Goal: Navigation & Orientation: Find specific page/section

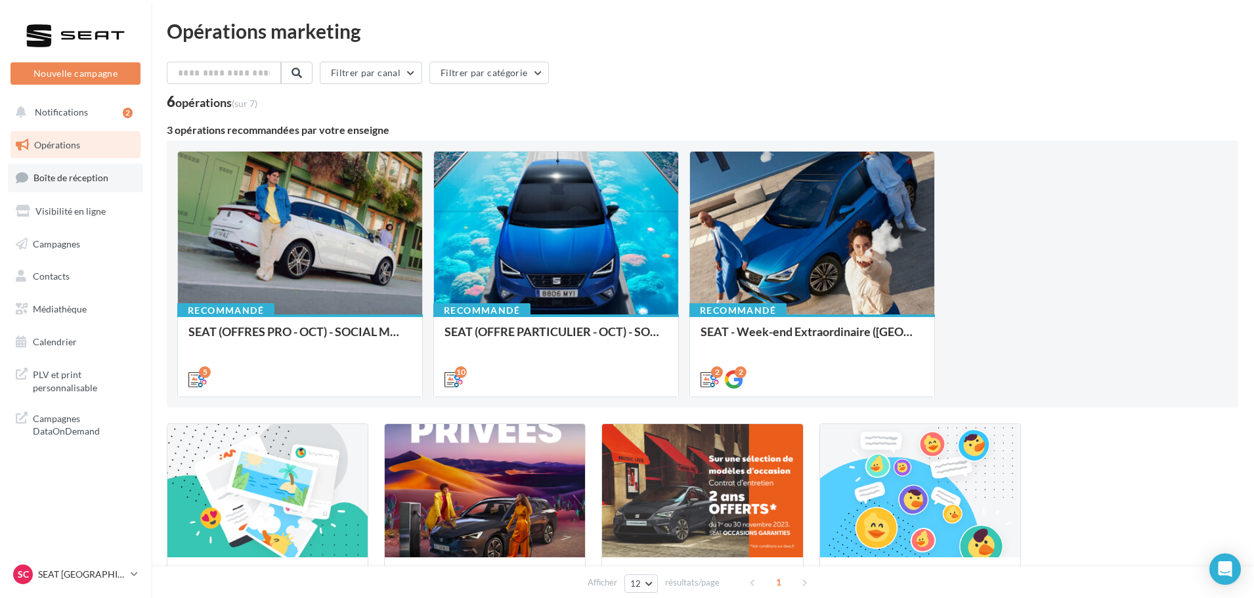
click at [97, 188] on link "Boîte de réception" at bounding box center [75, 178] width 135 height 28
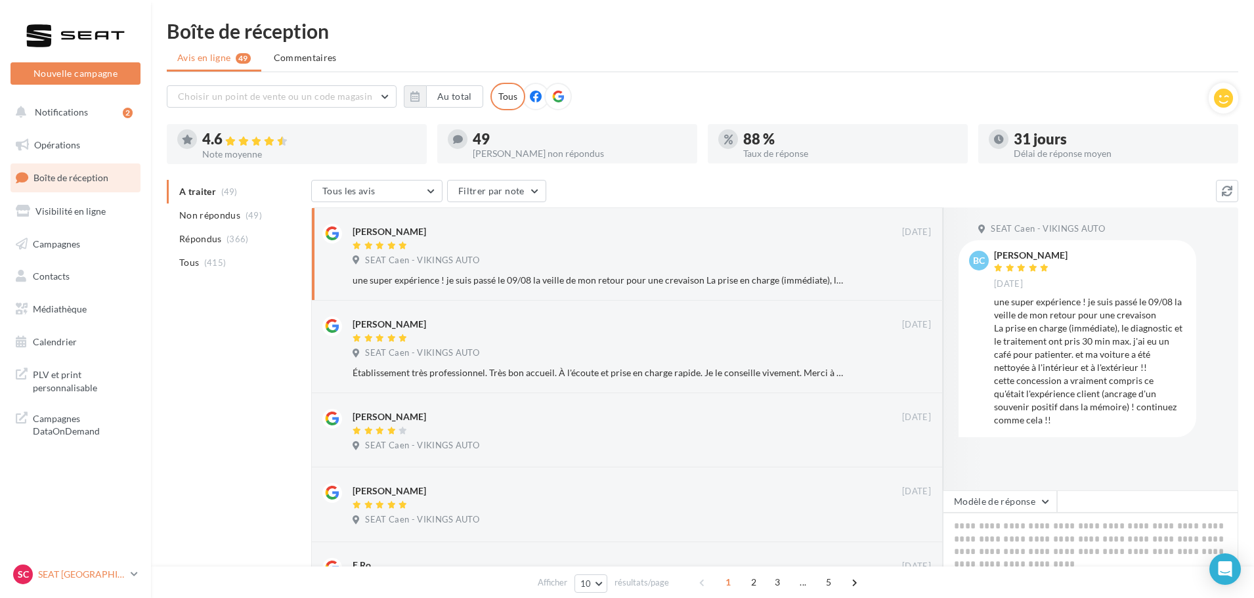
click at [50, 569] on p "SEAT [GEOGRAPHIC_DATA]" at bounding box center [81, 574] width 87 height 13
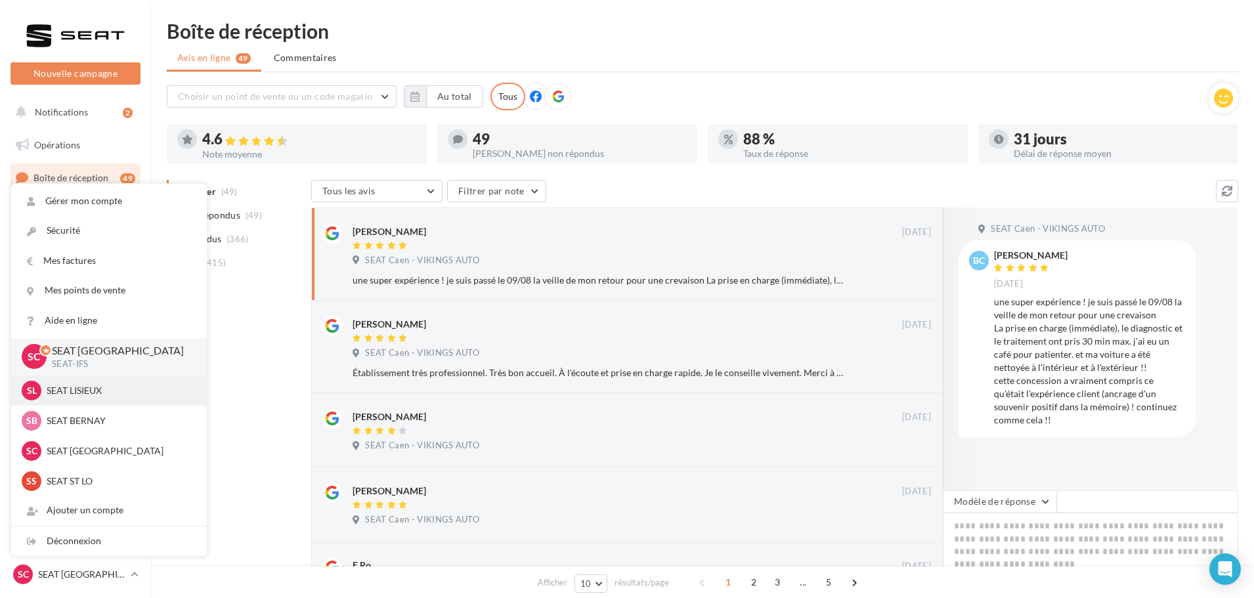
click at [99, 396] on p "SEAT LISIEUX" at bounding box center [119, 390] width 144 height 13
